Goal: Check status

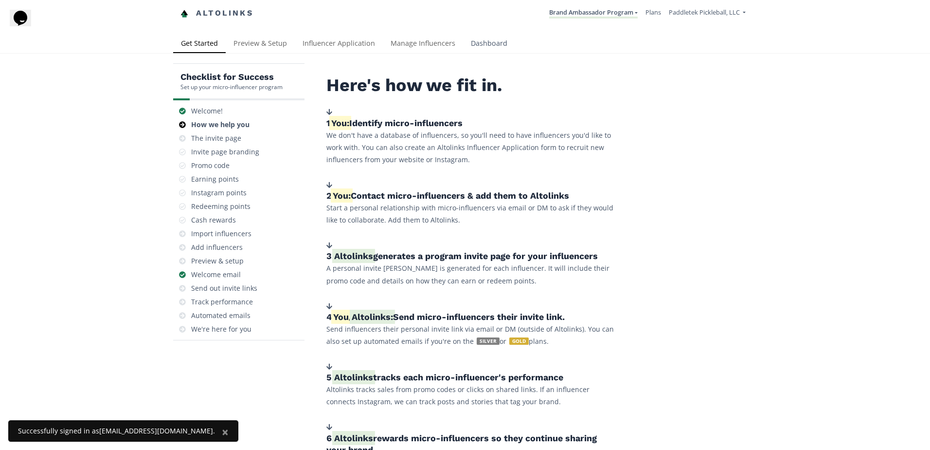
click at [488, 38] on link "Dashboard" at bounding box center [489, 44] width 52 height 19
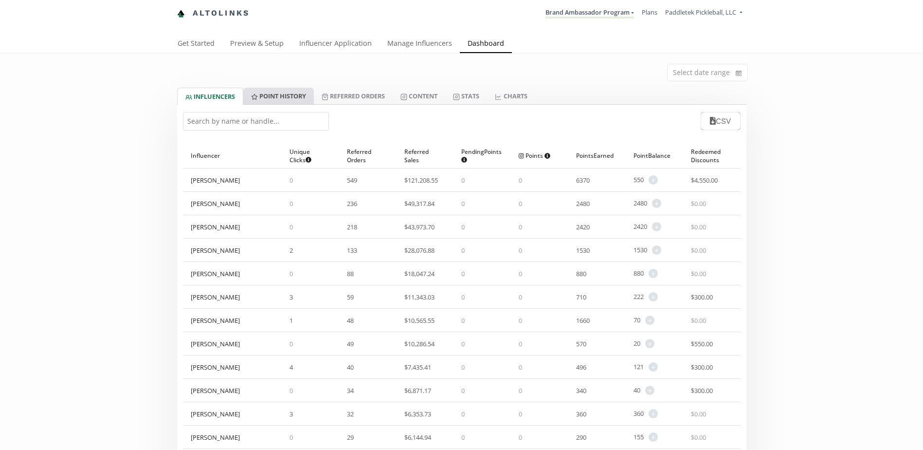
click at [262, 97] on link "Point HISTORY" at bounding box center [278, 96] width 71 height 17
